Goal: Find specific page/section: Find specific page/section

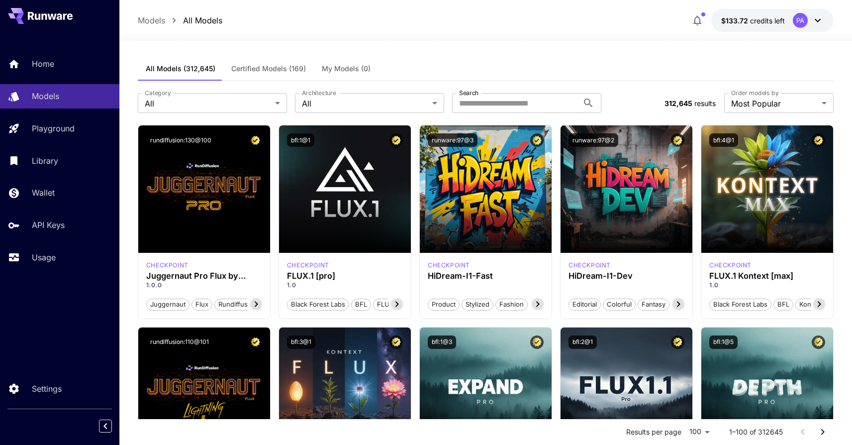
scroll to position [0, 0]
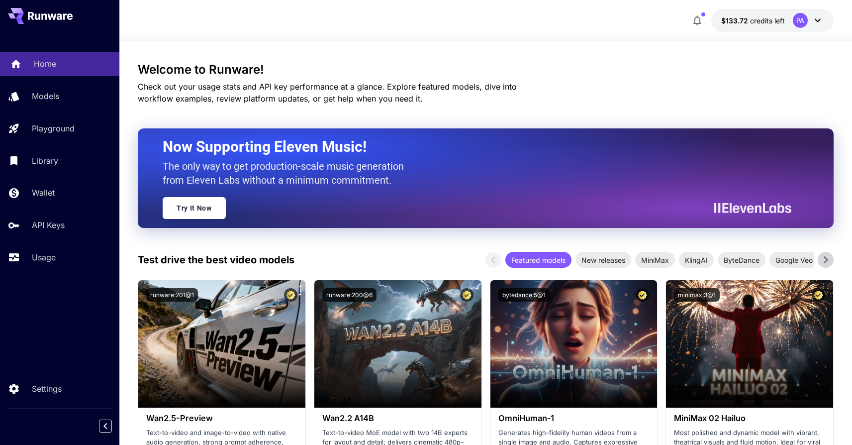
click at [53, 64] on p "Home" at bounding box center [45, 64] width 22 height 12
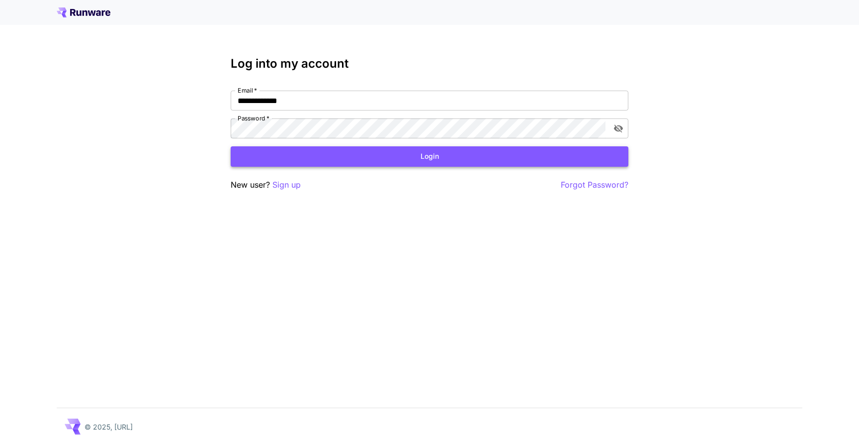
click at [384, 158] on button "Login" at bounding box center [430, 156] width 398 height 20
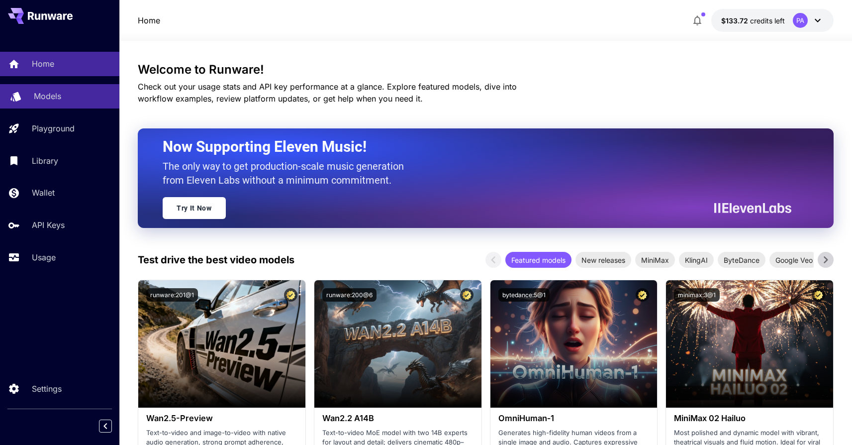
click at [58, 90] on link "Models" at bounding box center [59, 96] width 119 height 24
